Goal: Check status: Check status

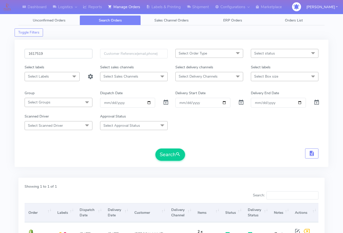
click at [52, 52] on input "1617519" at bounding box center [59, 53] width 68 height 9
paste input "920"
click at [155, 148] on button "Search" at bounding box center [170, 154] width 30 height 12
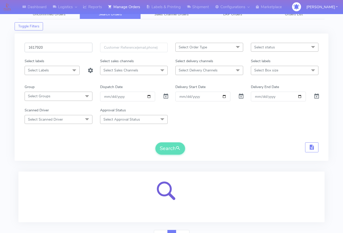
scroll to position [32, 0]
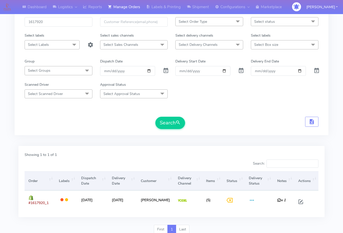
click at [61, 29] on div "1617920" at bounding box center [59, 25] width 76 height 16
click at [61, 26] on input "1617920" at bounding box center [59, 21] width 68 height 9
paste input "679"
click at [155, 117] on button "Search" at bounding box center [170, 123] width 30 height 12
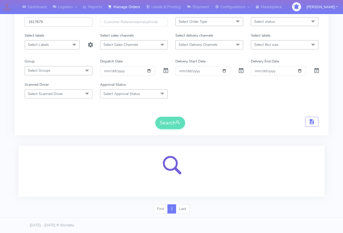
click at [56, 23] on input "1617679" at bounding box center [59, 21] width 68 height 9
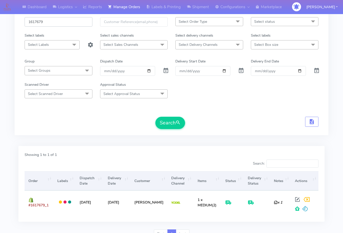
paste input "6"
type input "1617676"
click at [155, 117] on button "Search" at bounding box center [170, 123] width 30 height 12
